Goal: Task Accomplishment & Management: Complete application form

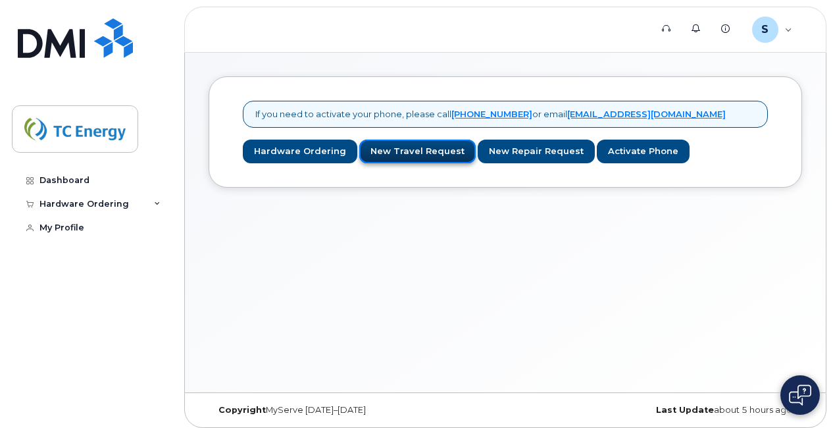
click at [414, 156] on link "New Travel Request" at bounding box center [417, 152] width 117 height 24
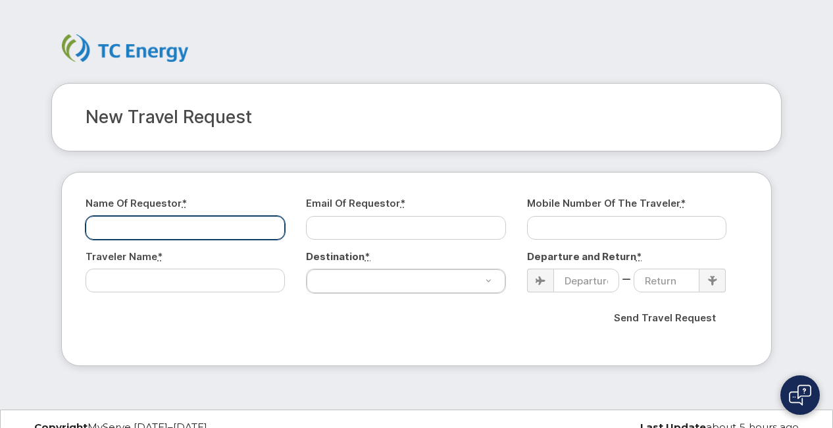
click at [224, 226] on input "Name of Requestor *" at bounding box center [185, 228] width 199 height 24
type input "[PERSON_NAME]"
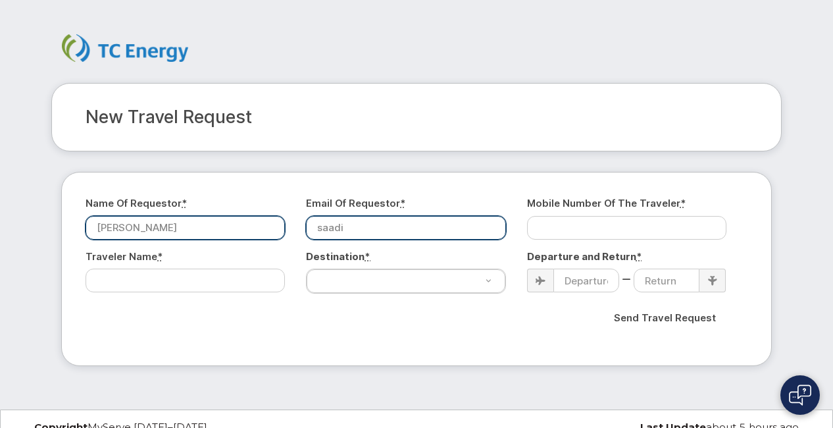
type input "[EMAIL_ADDRESS][DOMAIN_NAME]"
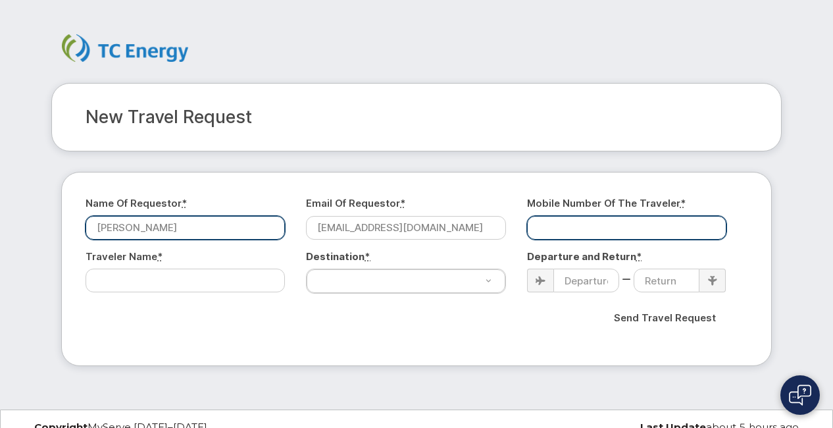
type input "4039211341"
select select "[GEOGRAPHIC_DATA]"
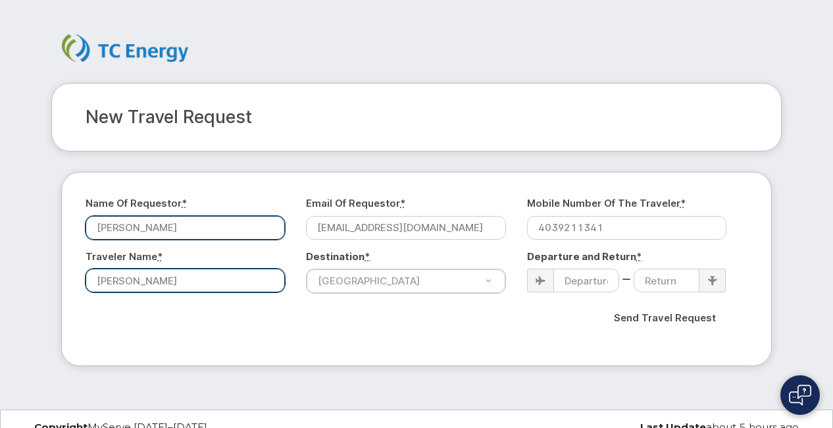
type input "[PERSON_NAME]"
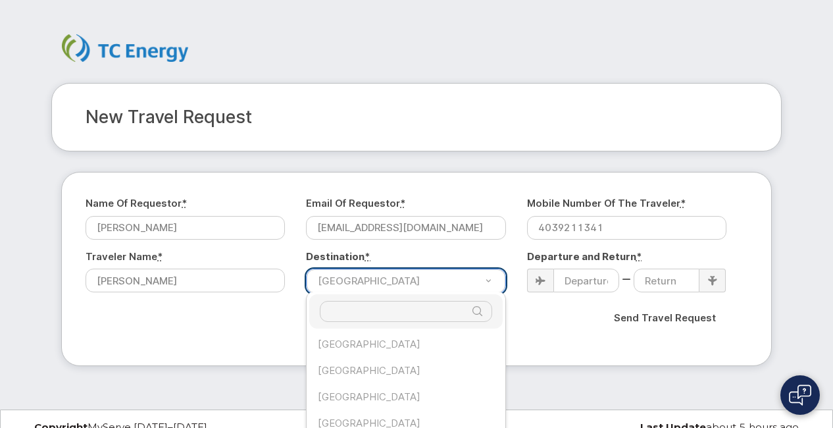
scroll to position [638, 0]
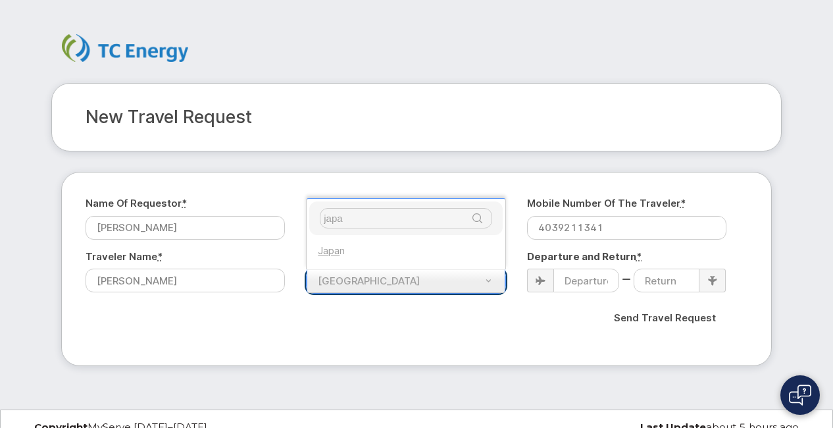
type input "japa"
select select "[GEOGRAPHIC_DATA]"
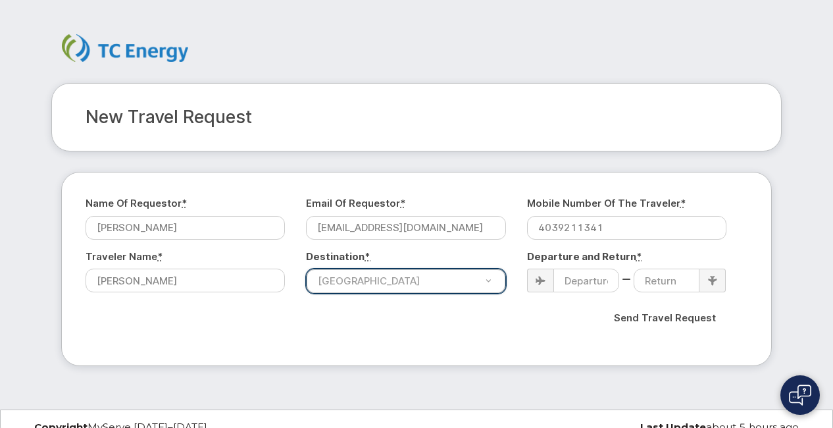
click at [542, 267] on div "Departure and Return *" at bounding box center [632, 270] width 210 height 43
click at [548, 283] on div at bounding box center [540, 281] width 26 height 24
click at [582, 282] on input at bounding box center [587, 281] width 66 height 24
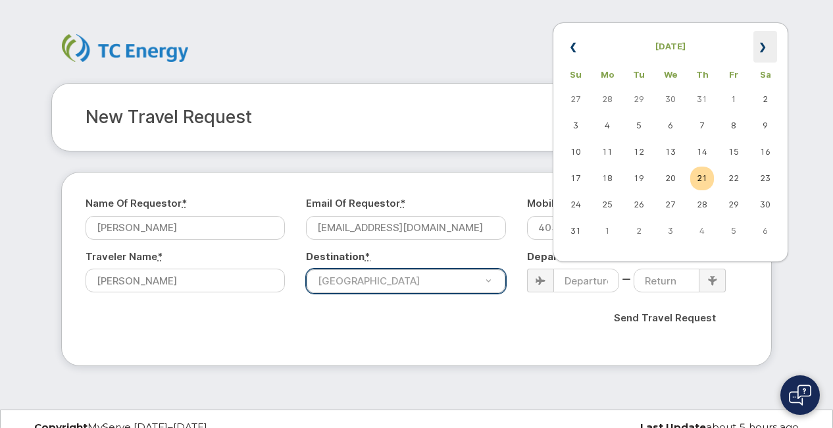
click at [765, 48] on th "»" at bounding box center [766, 47] width 24 height 32
click at [617, 123] on td "8" at bounding box center [608, 126] width 24 height 24
type input "[DATE]"
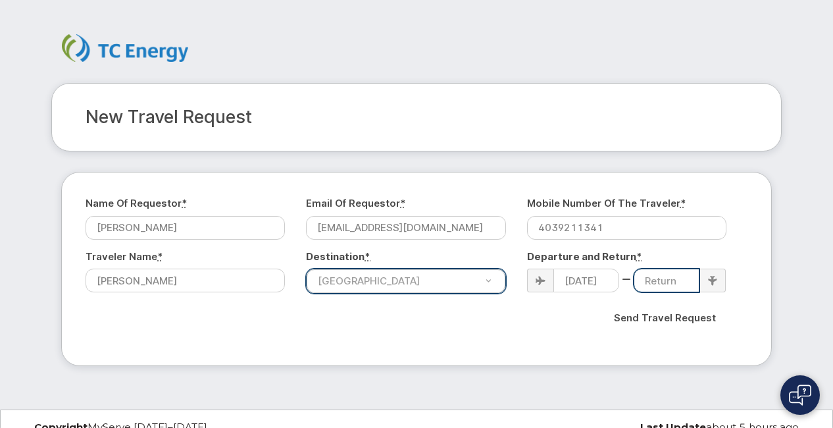
click at [662, 281] on input at bounding box center [667, 281] width 66 height 24
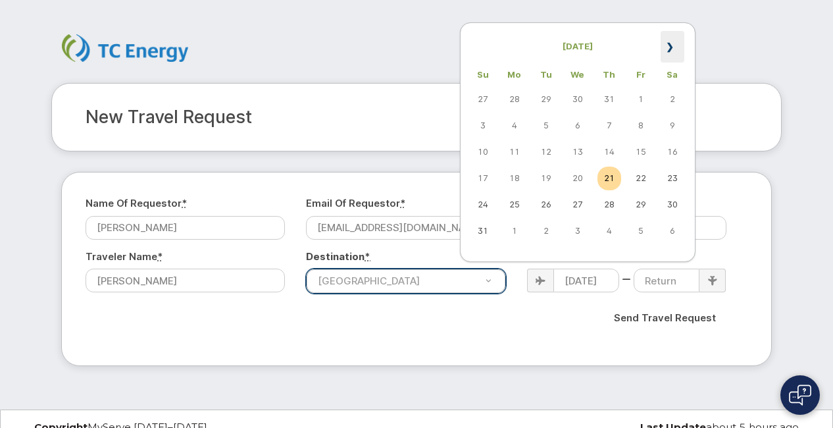
click at [671, 49] on th "»" at bounding box center [673, 47] width 24 height 32
click at [521, 182] on td "22" at bounding box center [515, 179] width 24 height 24
type input "[DATE]"
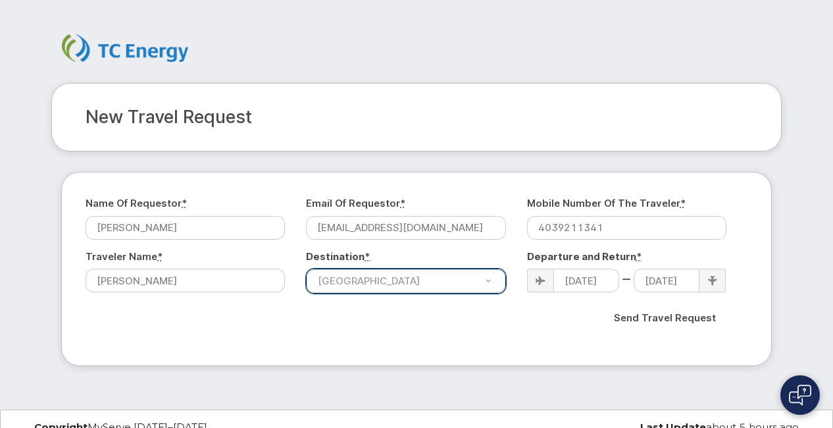
scroll to position [14, 0]
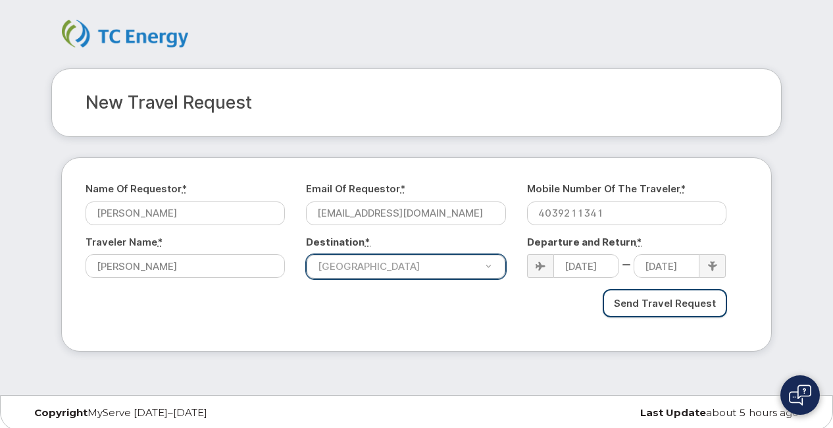
click at [672, 299] on input "Send Travel Request" at bounding box center [665, 303] width 124 height 28
